Goal: Register for event/course

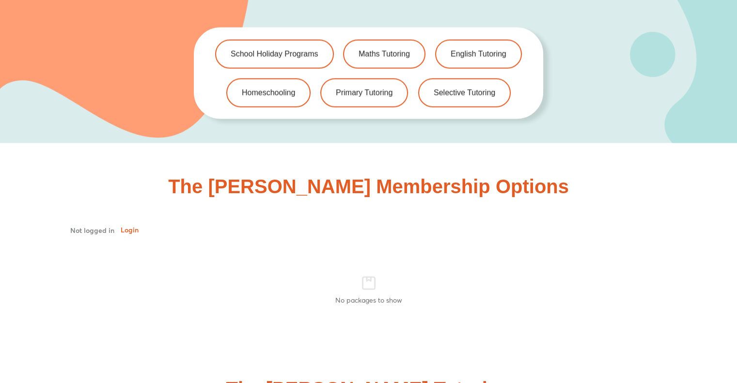
scroll to position [2130, 0]
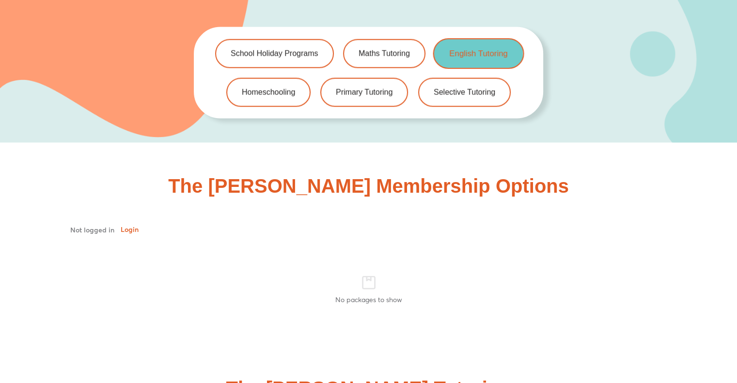
click at [474, 49] on span "English Tutoring" at bounding box center [478, 53] width 58 height 8
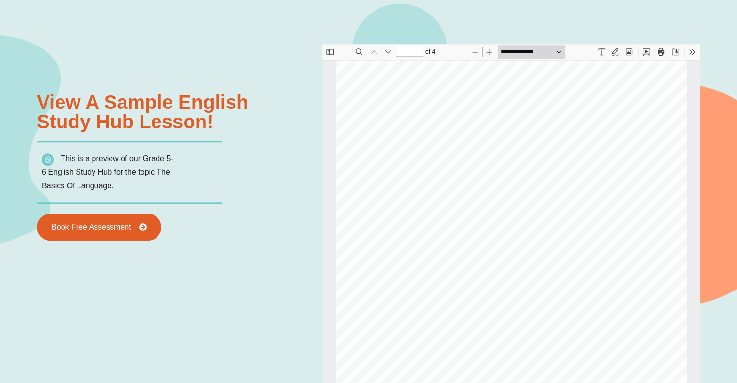
scroll to position [1048, 0]
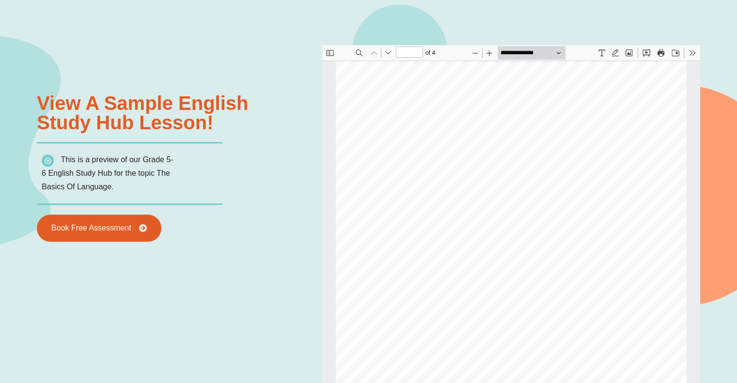
click at [386, 54] on button "Next" at bounding box center [388, 53] width 14 height 14
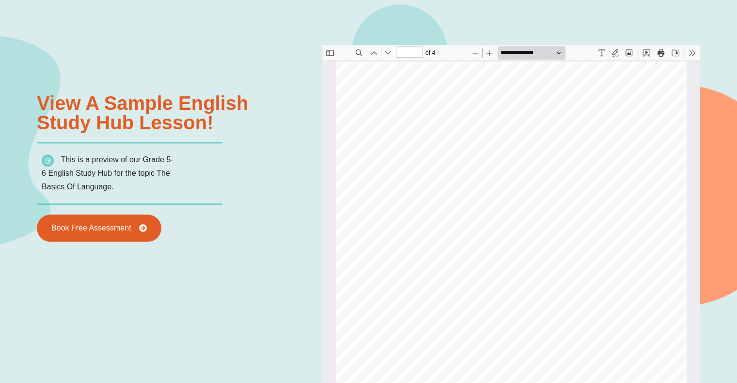
type input "*"
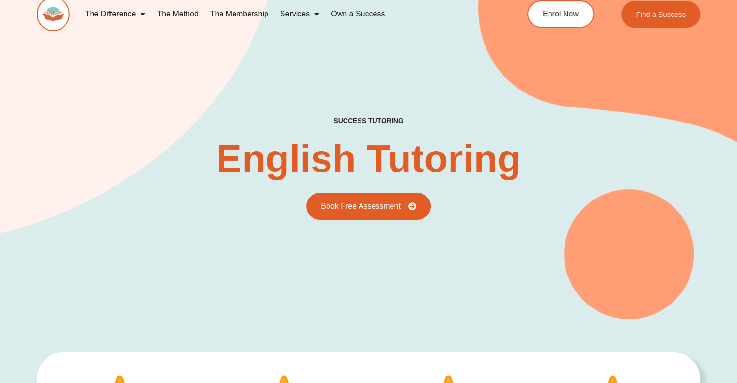
scroll to position [0, 0]
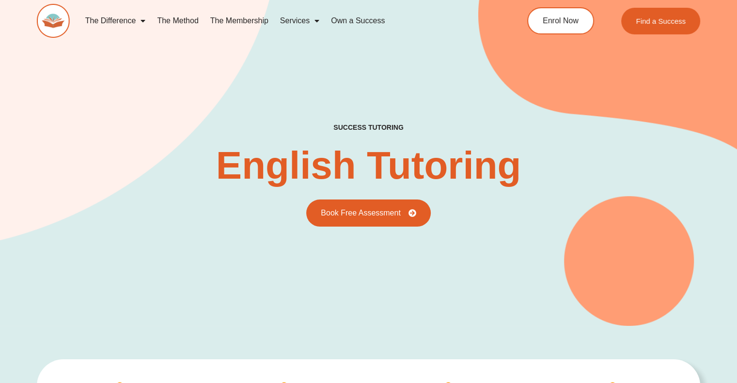
click at [182, 27] on link "The Method" at bounding box center [177, 21] width 53 height 22
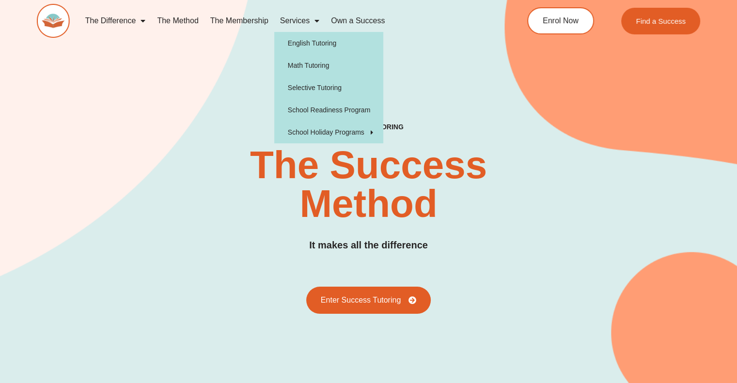
click at [475, 49] on div "The Difference Personalised Program Inspirational Tutors Motivational Learning …" at bounding box center [368, 25] width 663 height 51
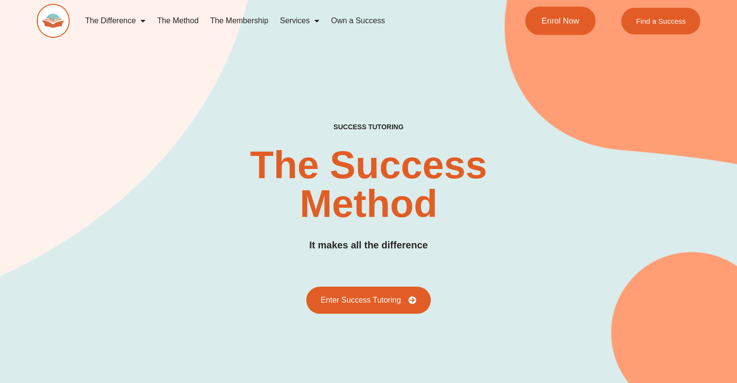
click at [579, 23] on link "Enrol Now" at bounding box center [560, 21] width 70 height 29
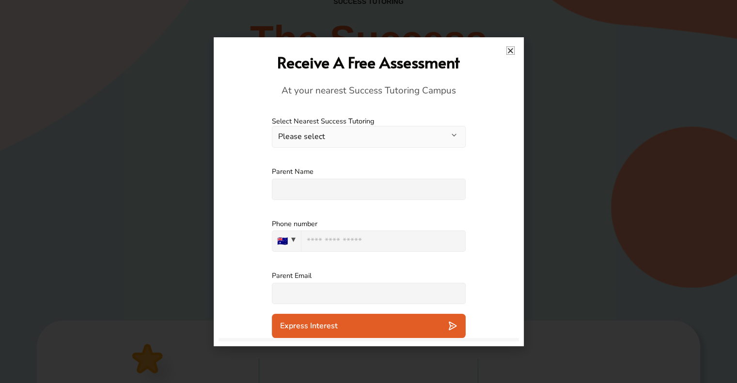
scroll to position [126, 0]
click at [512, 45] on div "Receive A Free Assessment At your nearest Success Tutoring Campus" at bounding box center [368, 74] width 291 height 65
click at [430, 129] on button "Please select" at bounding box center [369, 137] width 194 height 22
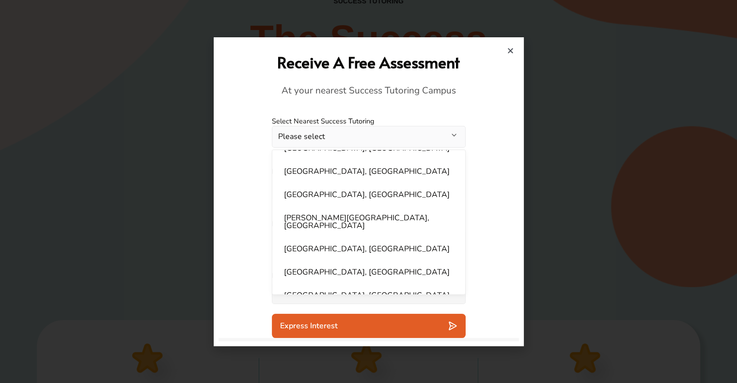
scroll to position [252, 0]
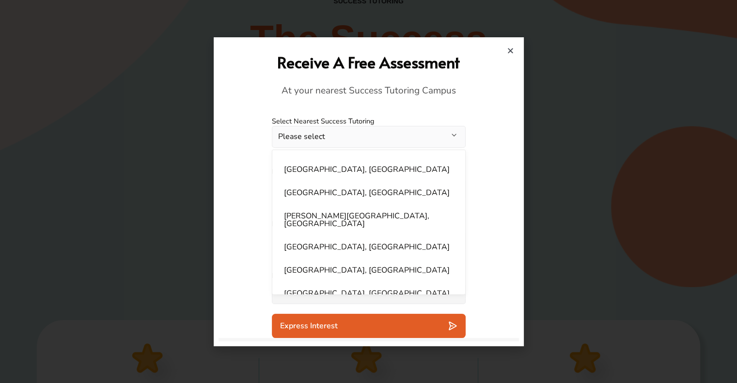
click at [402, 228] on ul "Bankstown, NSW Baulkham Hills, NSW Blacktown, NSW Wetherill Park, NSW Brighton,…" at bounding box center [369, 222] width 194 height 145
click at [398, 239] on li "Hornsby, NSW" at bounding box center [368, 246] width 181 height 19
select select "**********"
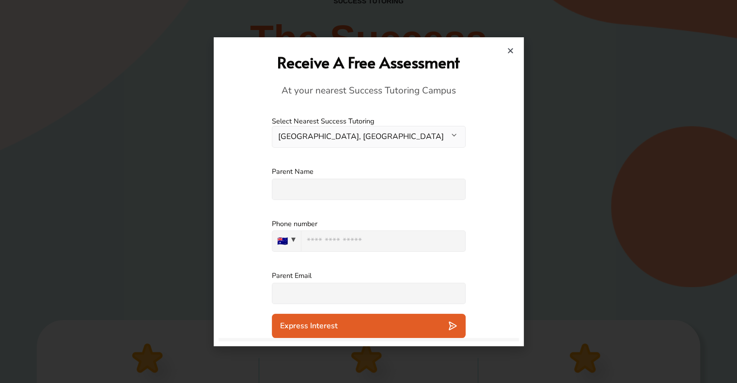
click at [513, 46] on div "Receive A Free Assessment At your nearest Success Tutoring Campus" at bounding box center [368, 74] width 300 height 65
click at [511, 52] on icon "Close" at bounding box center [510, 50] width 7 height 7
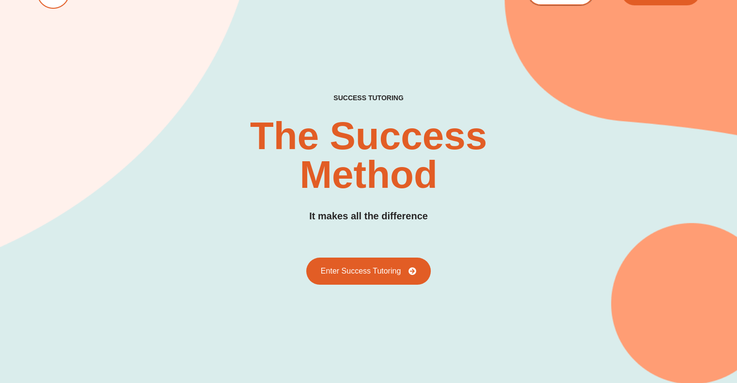
scroll to position [0, 0]
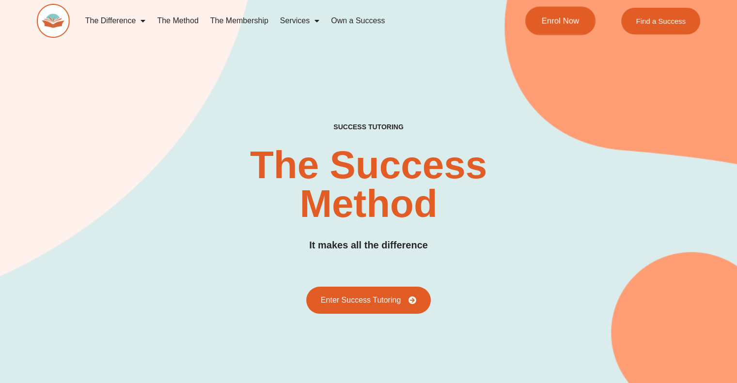
click at [563, 19] on span "Enrol Now" at bounding box center [560, 21] width 38 height 8
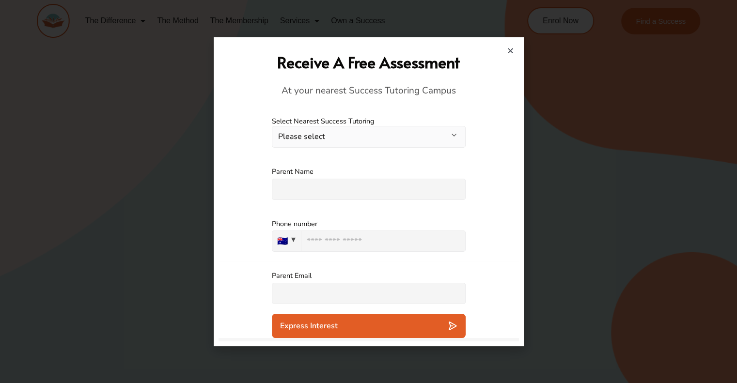
click at [454, 140] on button "Please select" at bounding box center [369, 137] width 194 height 22
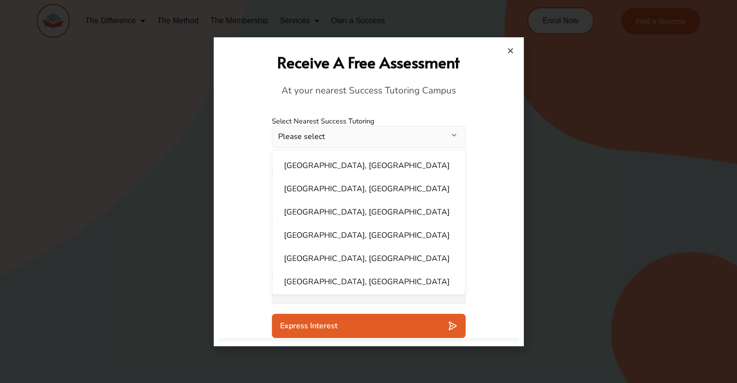
click at [511, 51] on icon "Close" at bounding box center [510, 50] width 7 height 7
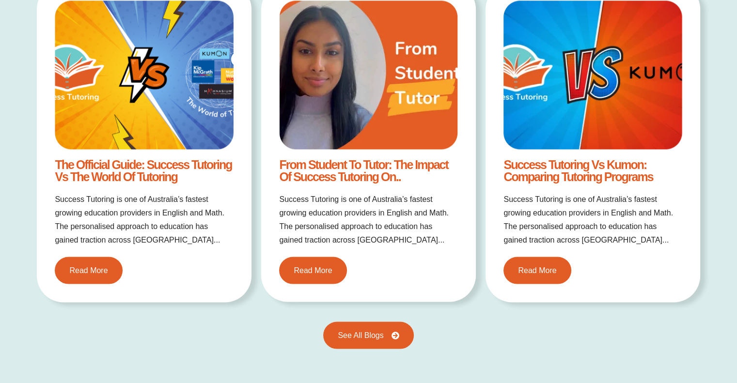
scroll to position [1606, 0]
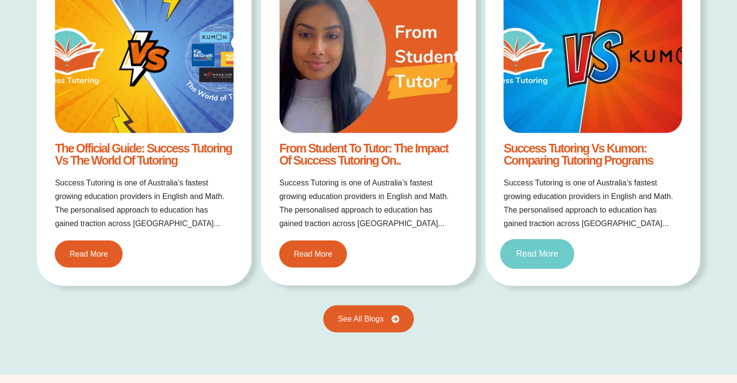
click at [541, 257] on link "Read More" at bounding box center [537, 254] width 74 height 30
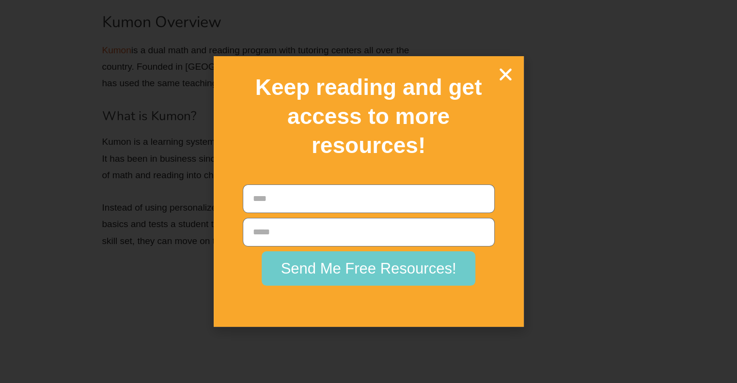
scroll to position [2467, 0]
click at [501, 68] on icon "Close" at bounding box center [505, 74] width 17 height 17
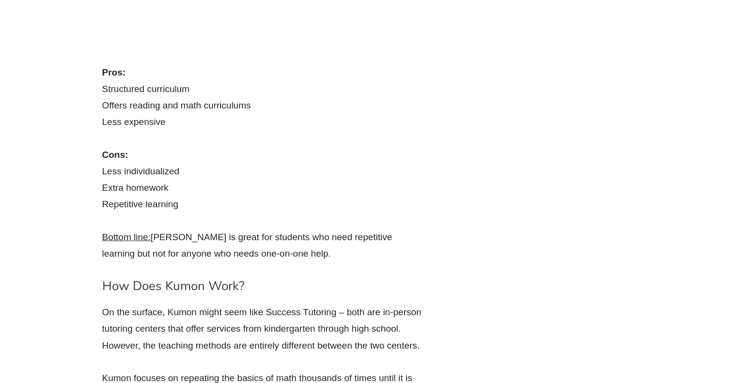
scroll to position [2823, 0]
